Goal: Transaction & Acquisition: Book appointment/travel/reservation

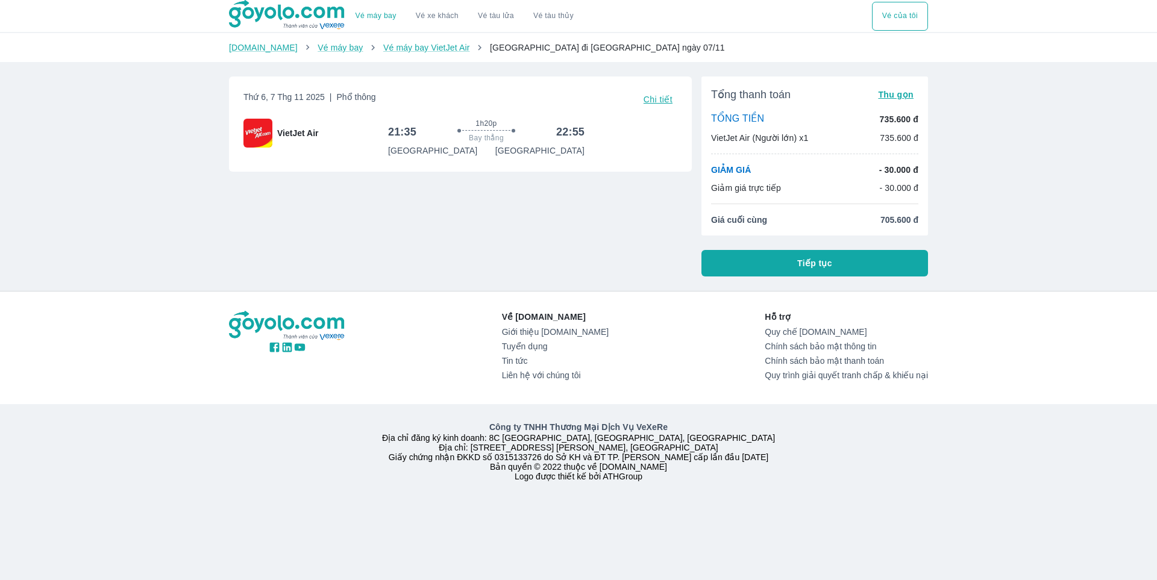
drag, startPoint x: 785, startPoint y: 267, endPoint x: 556, endPoint y: 278, distance: 229.3
click at [556, 278] on div "Vé máy bay Vé xe khách Vé tàu lửa Vé tàu thủy Vé của tôi Goyolo.com Vé máy bay …" at bounding box center [578, 290] width 1157 height 580
click at [257, 12] on img at bounding box center [287, 15] width 117 height 30
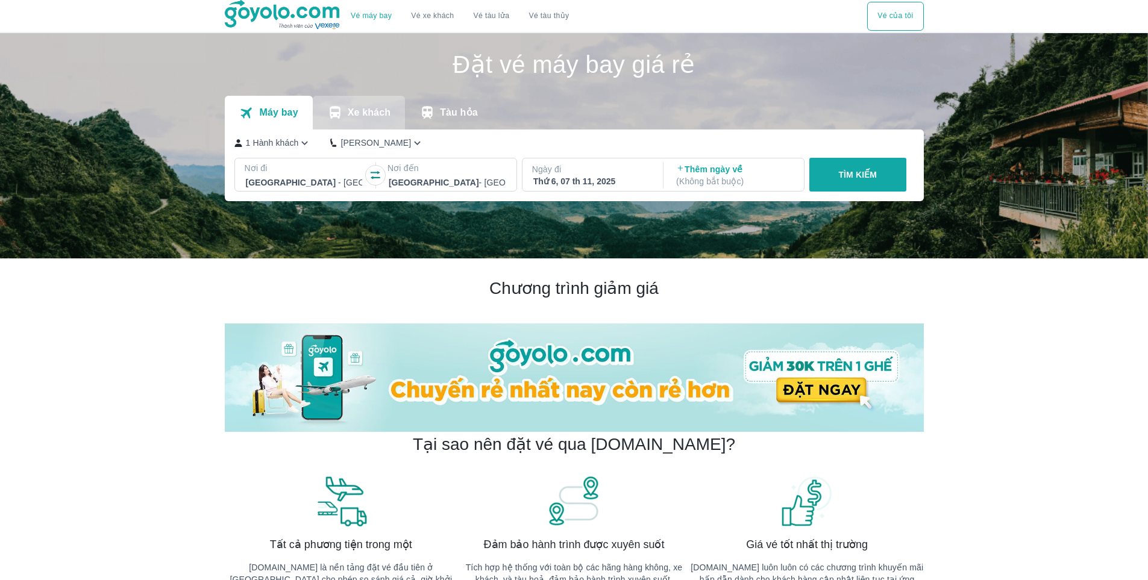
click at [354, 117] on p "Xe khách" at bounding box center [369, 113] width 43 height 12
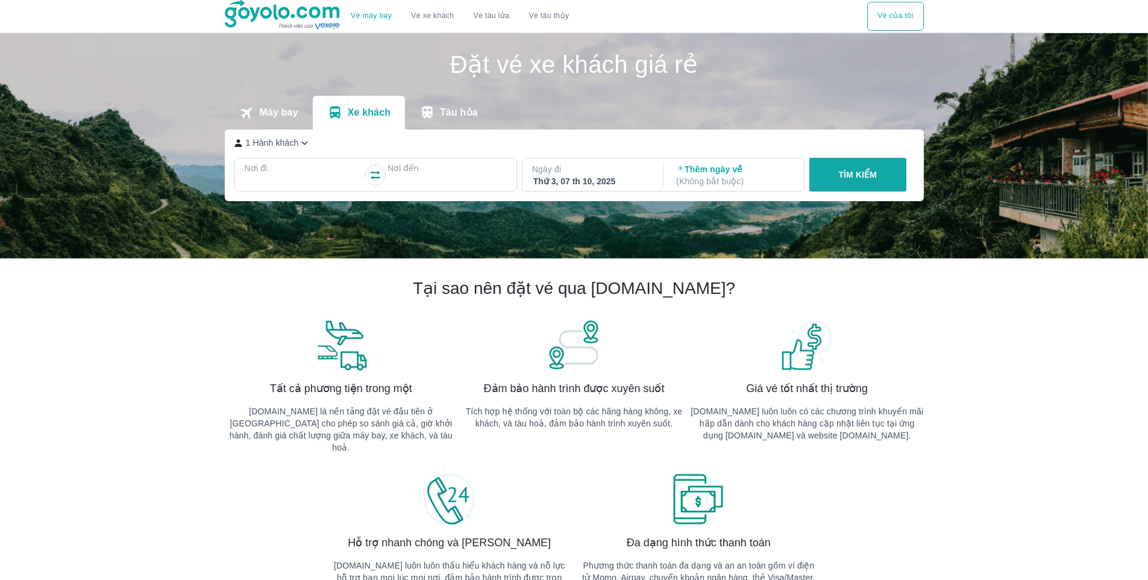
click at [287, 183] on div at bounding box center [304, 182] width 117 height 14
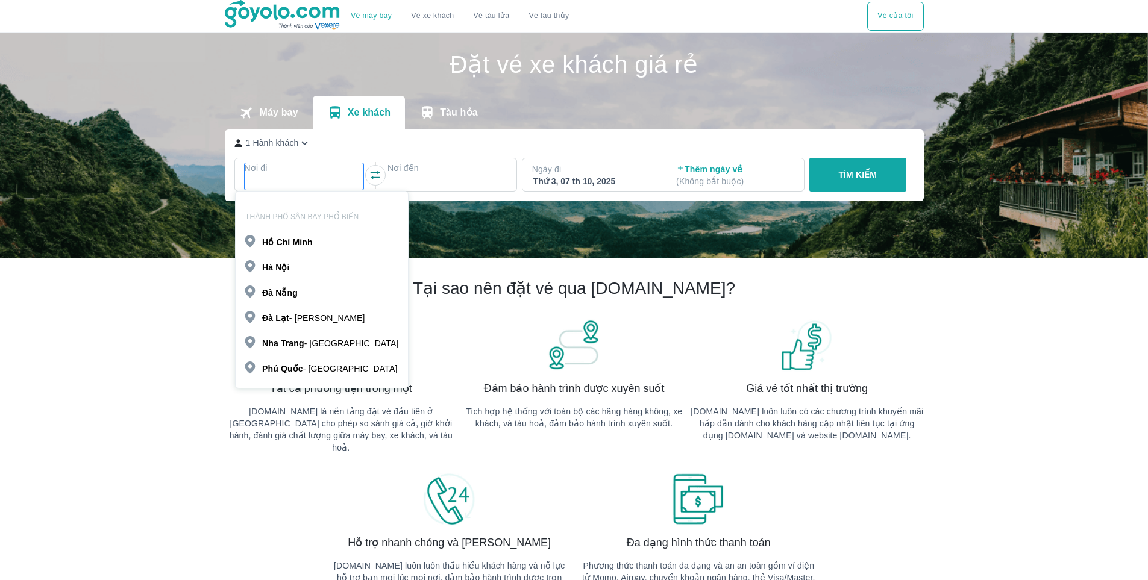
scroll to position [69, 0]
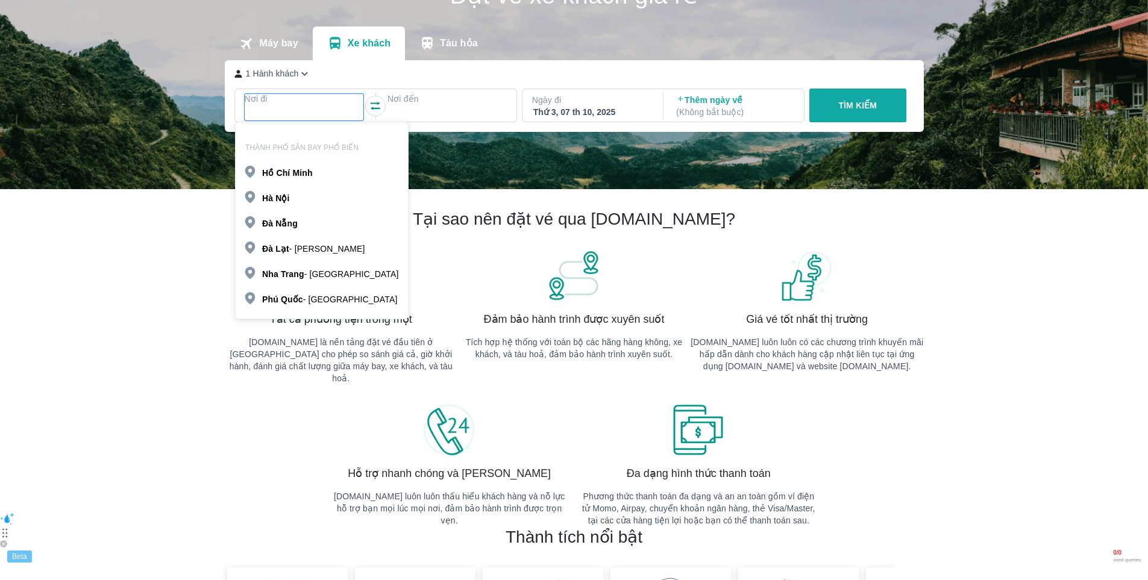
click at [306, 193] on div "[GEOGRAPHIC_DATA]" at bounding box center [322, 197] width 172 height 20
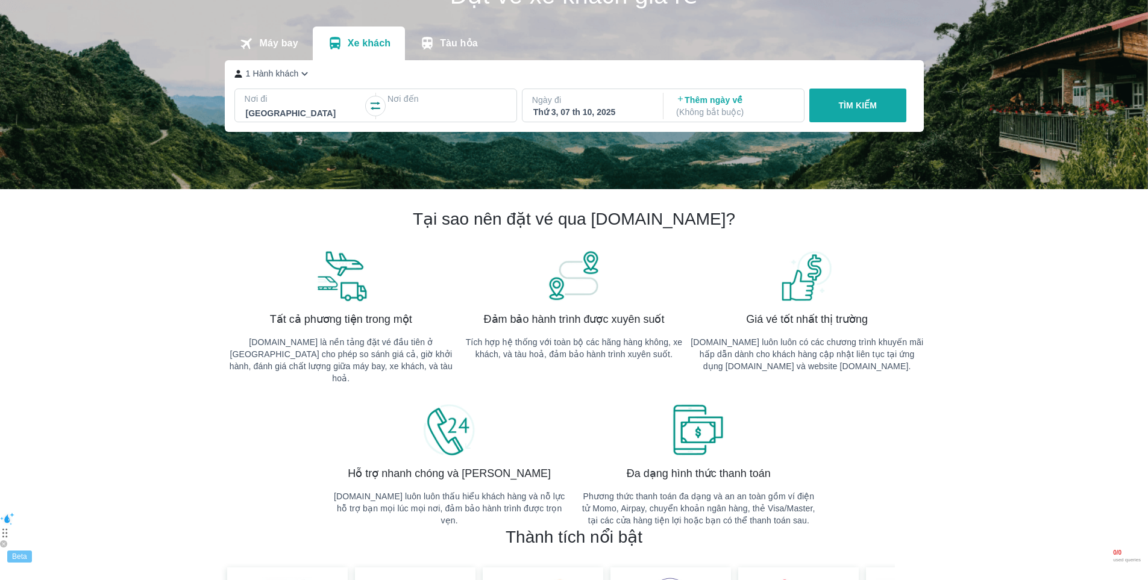
click at [437, 116] on div at bounding box center [447, 113] width 117 height 14
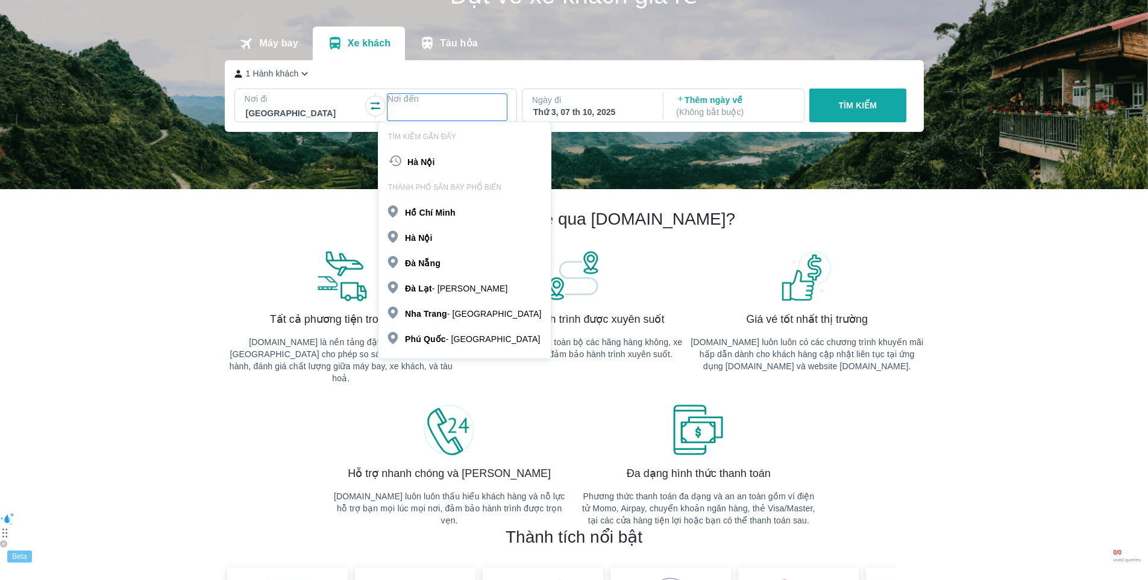
click at [437, 262] on b "Nẵng" at bounding box center [429, 264] width 22 height 10
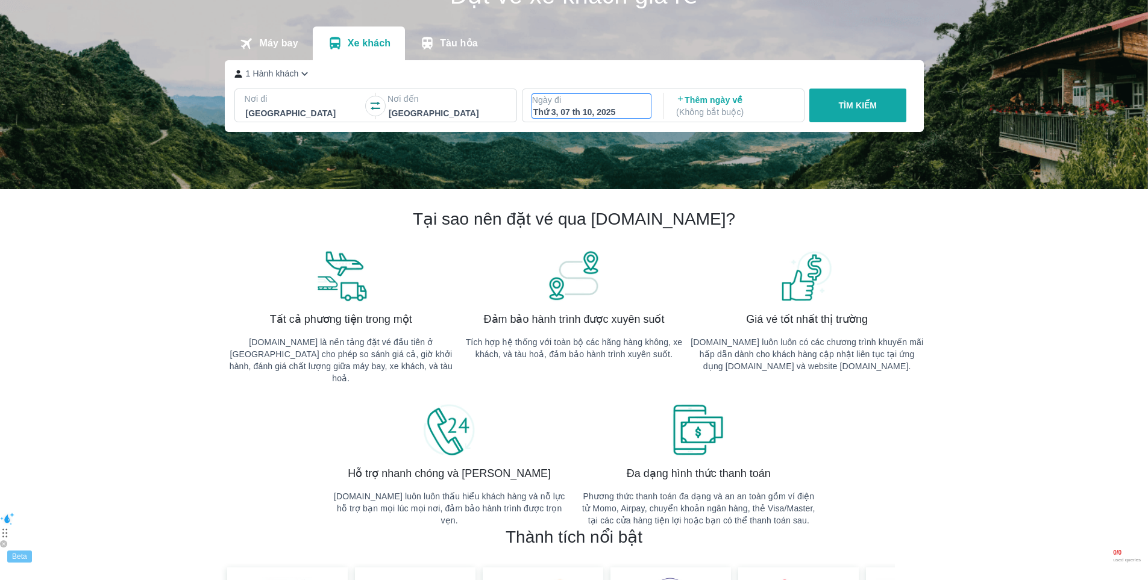
click at [633, 107] on div "Thứ 3, 07 th 10, 2025" at bounding box center [591, 112] width 117 height 12
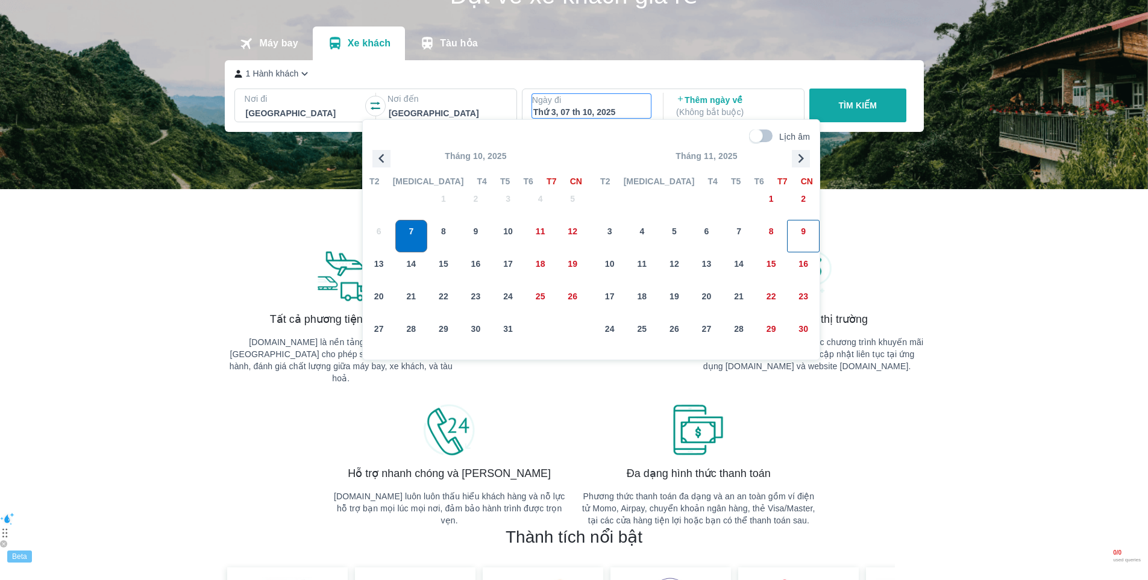
click at [800, 236] on div "9" at bounding box center [803, 236] width 31 height 31
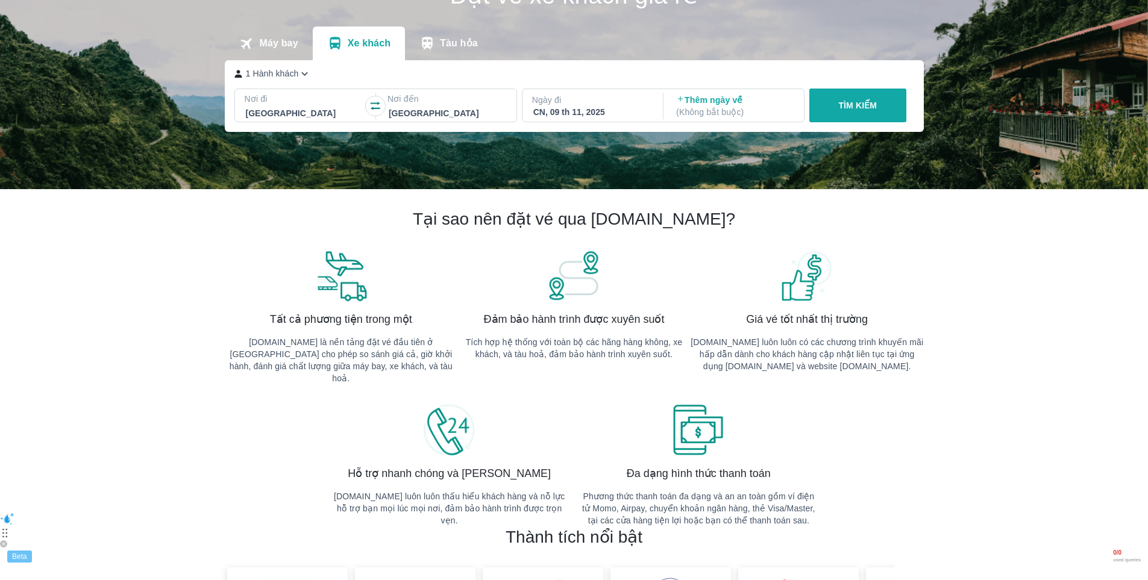
click at [860, 108] on p "TÌM KIẾM" at bounding box center [857, 105] width 39 height 12
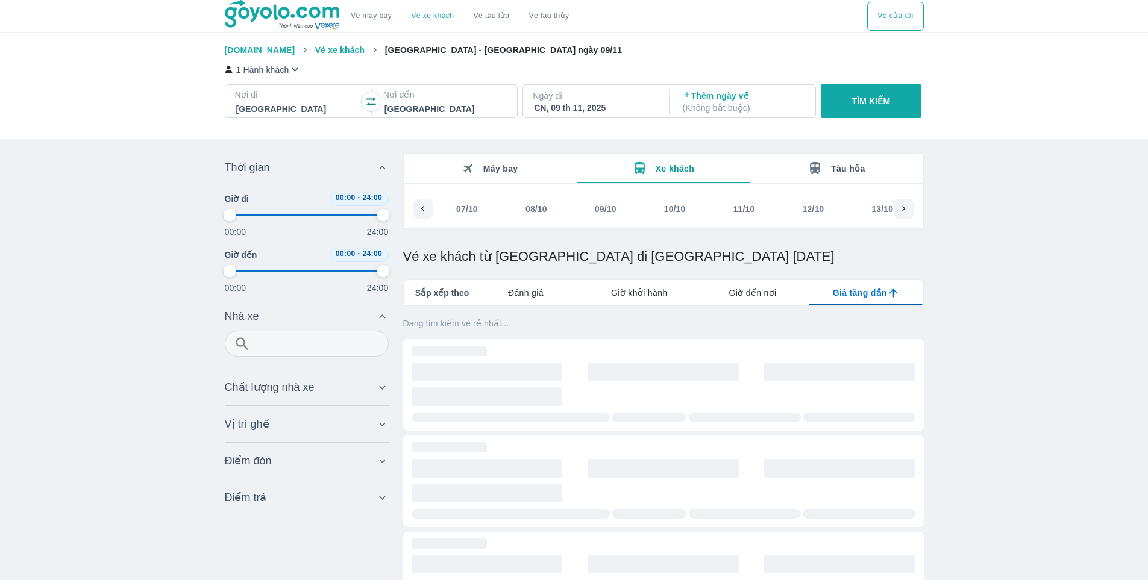
scroll to position [0, 2051]
type input "97.9166666666667"
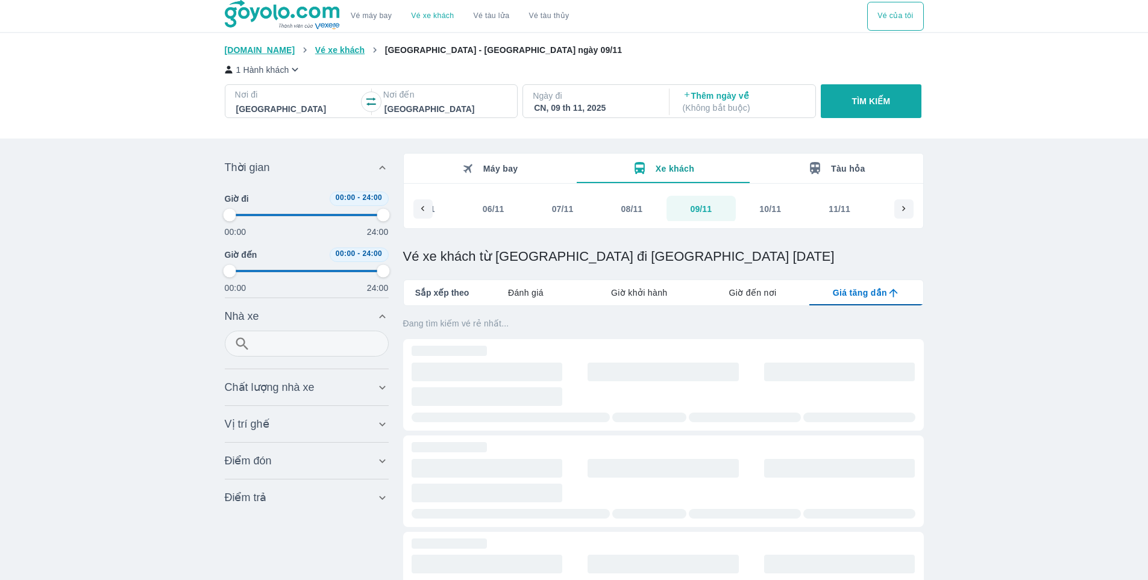
type input "97.9166666666667"
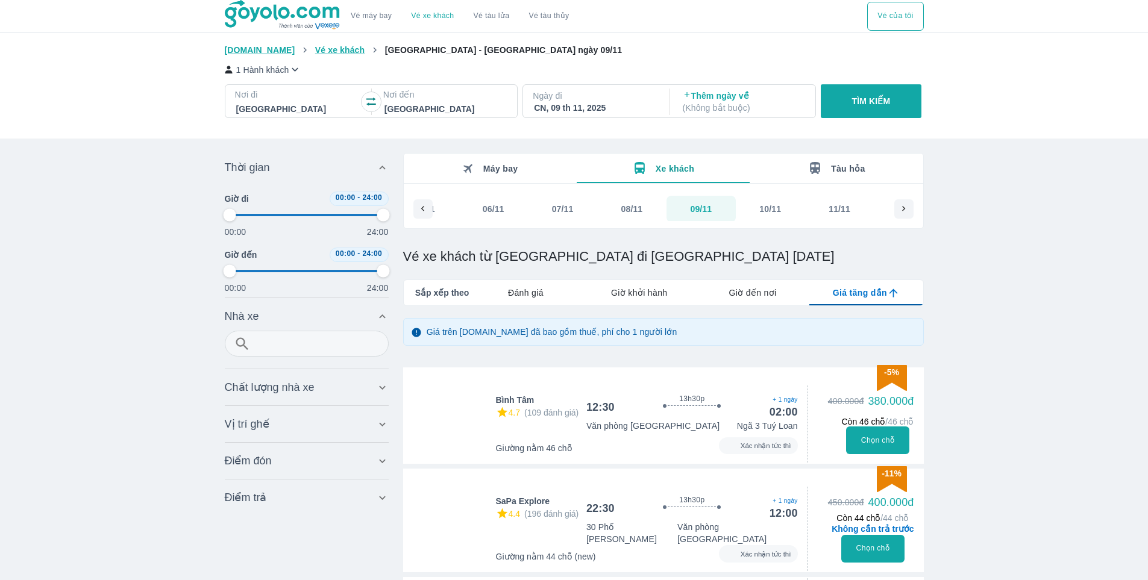
type input "97.9166666666667"
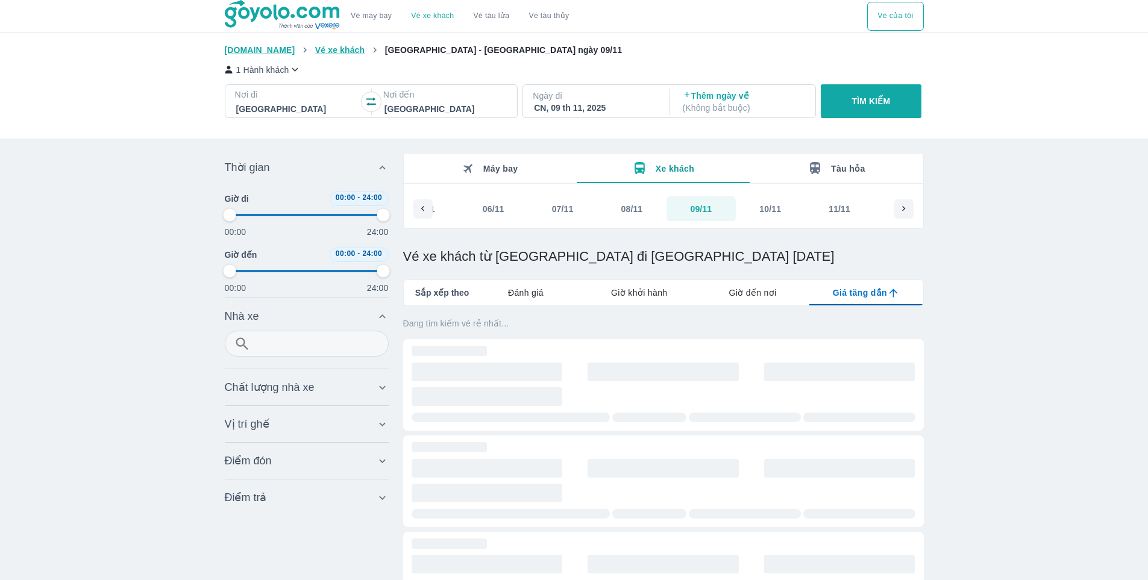
type input "97.9166666666667"
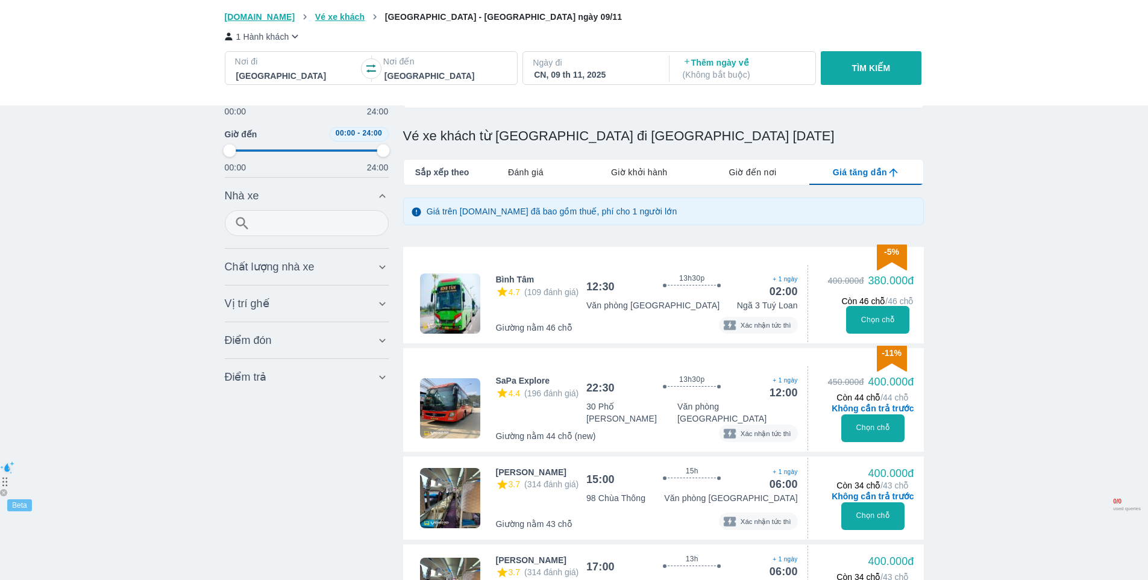
type input "97.9166666666667"
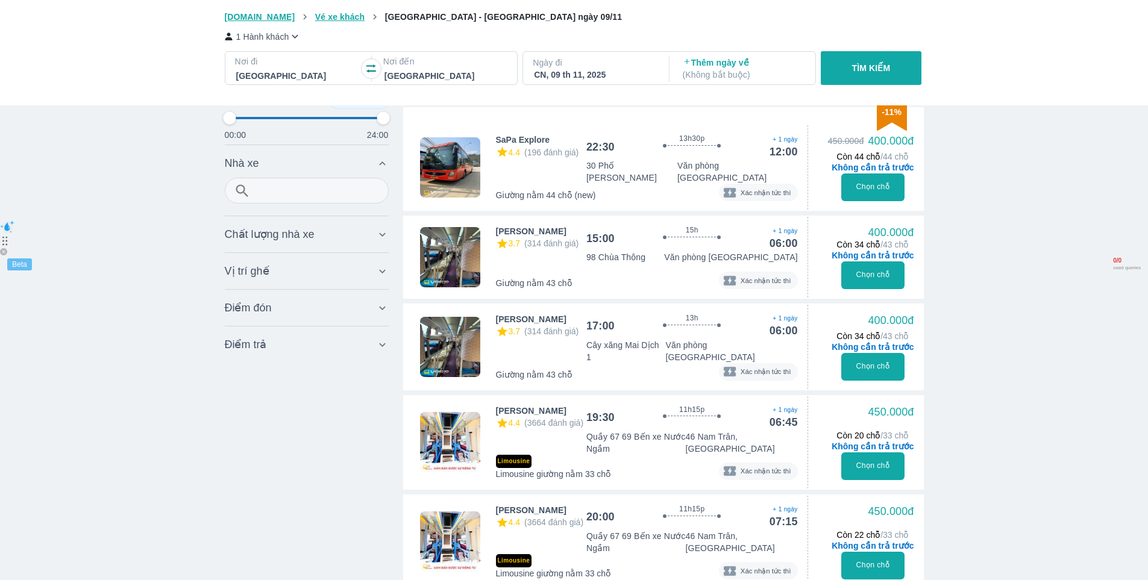
scroll to position [422, 0]
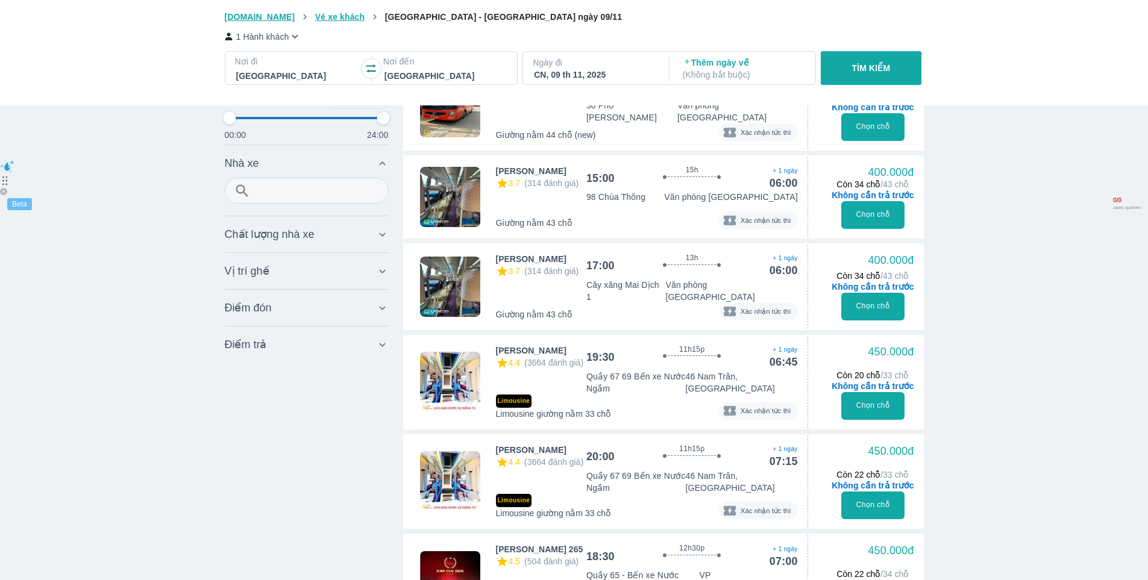
type input "97.9166666666667"
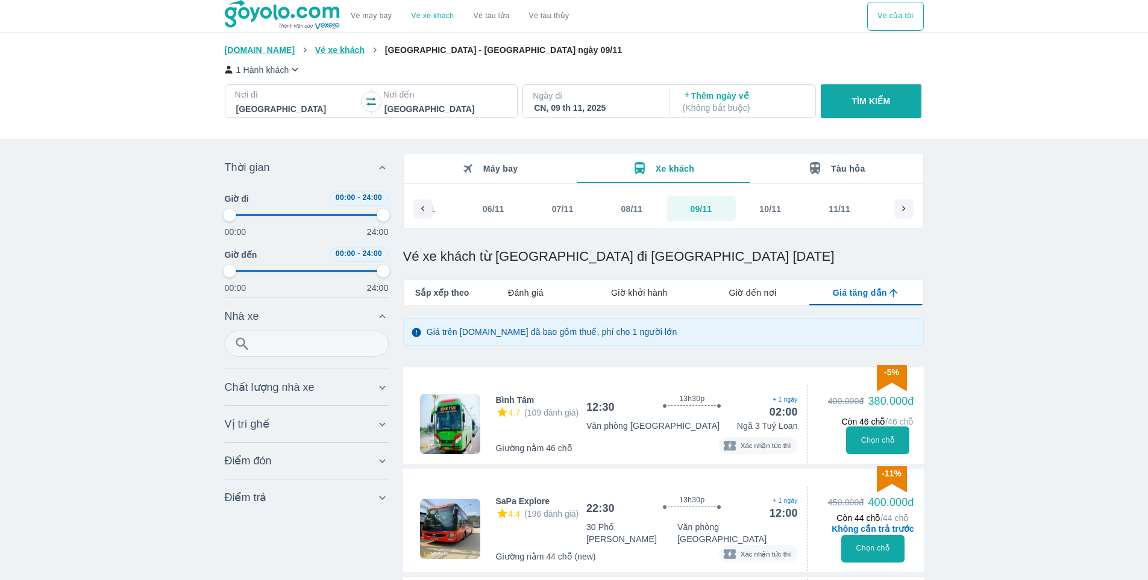
type input "97.9166666666667"
